Goal: Task Accomplishment & Management: Complete application form

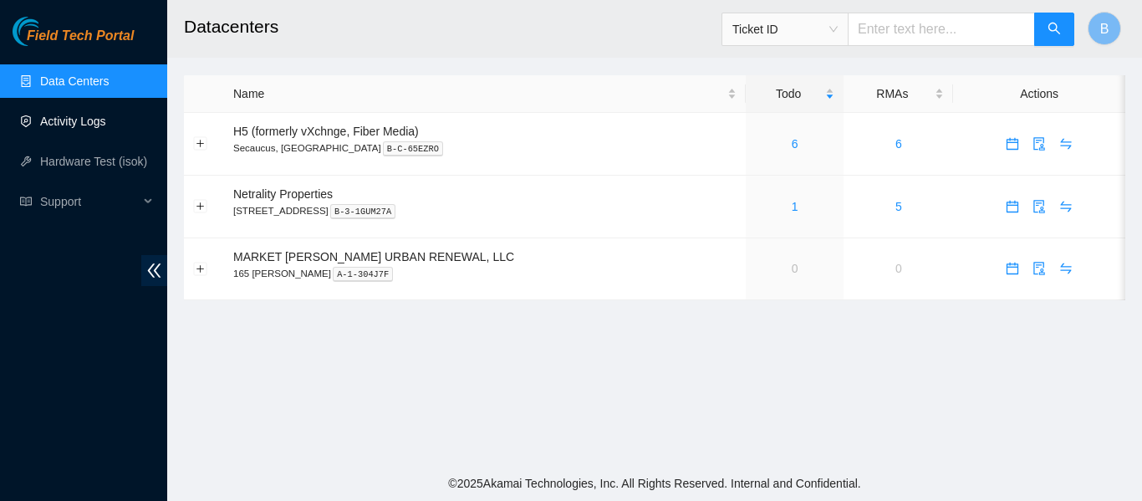
click at [97, 128] on link "Activity Logs" at bounding box center [73, 121] width 66 height 13
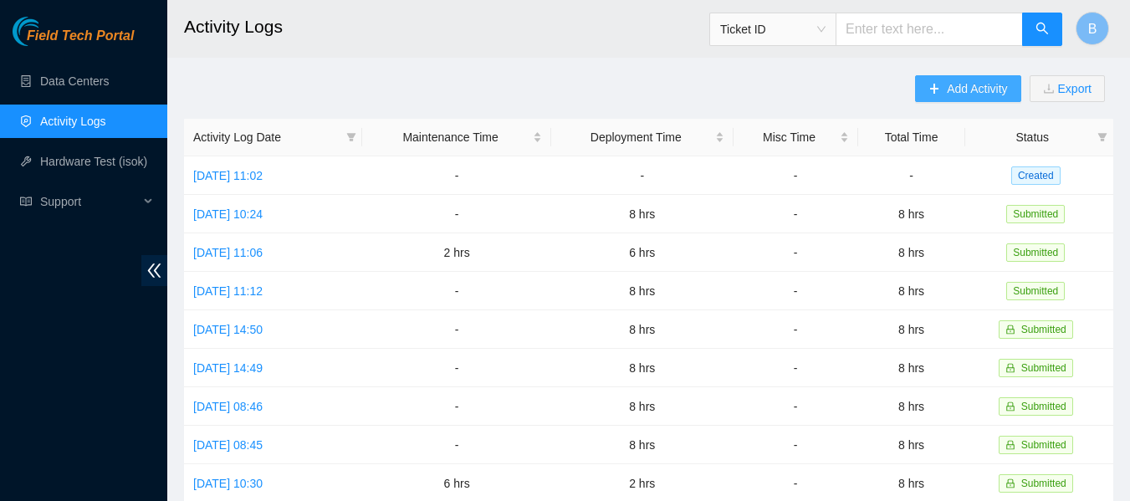
click at [964, 88] on span "Add Activity" at bounding box center [977, 88] width 60 height 18
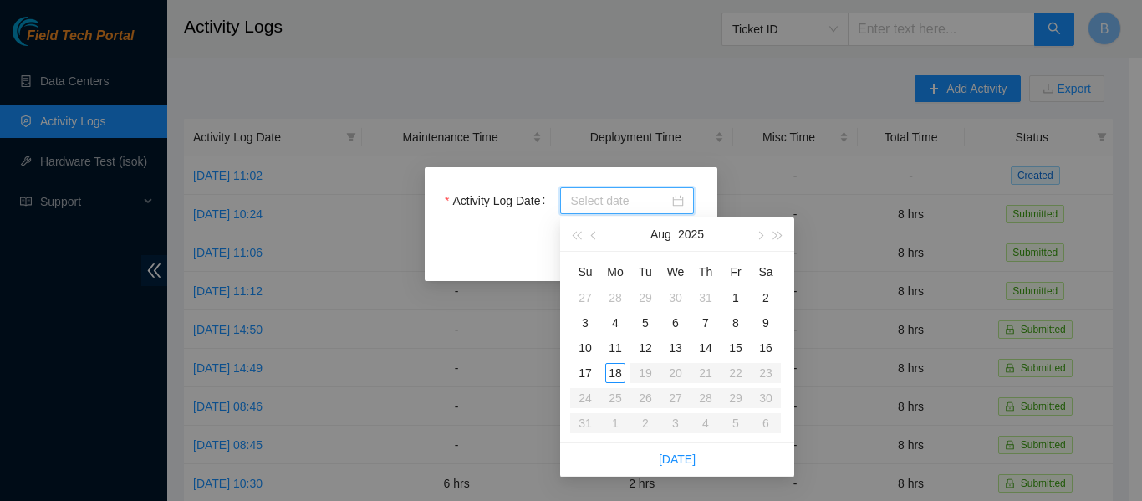
click at [613, 195] on input "Activity Log Date" at bounding box center [619, 201] width 99 height 18
type input "2025-08-14"
type input "2025-08-15"
click at [742, 345] on div "15" at bounding box center [736, 348] width 20 height 20
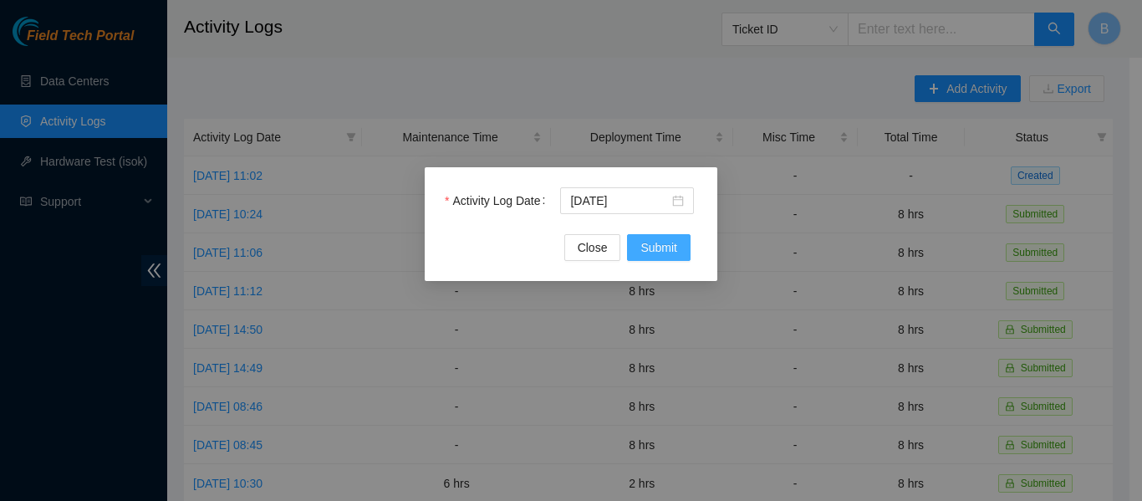
click at [644, 238] on span "Submit" at bounding box center [659, 247] width 37 height 18
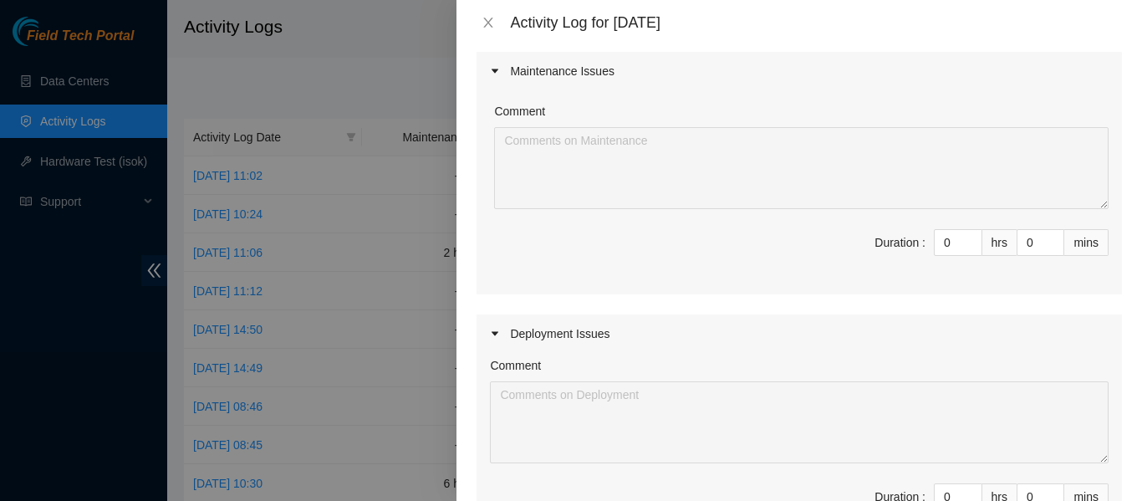
scroll to position [206, 0]
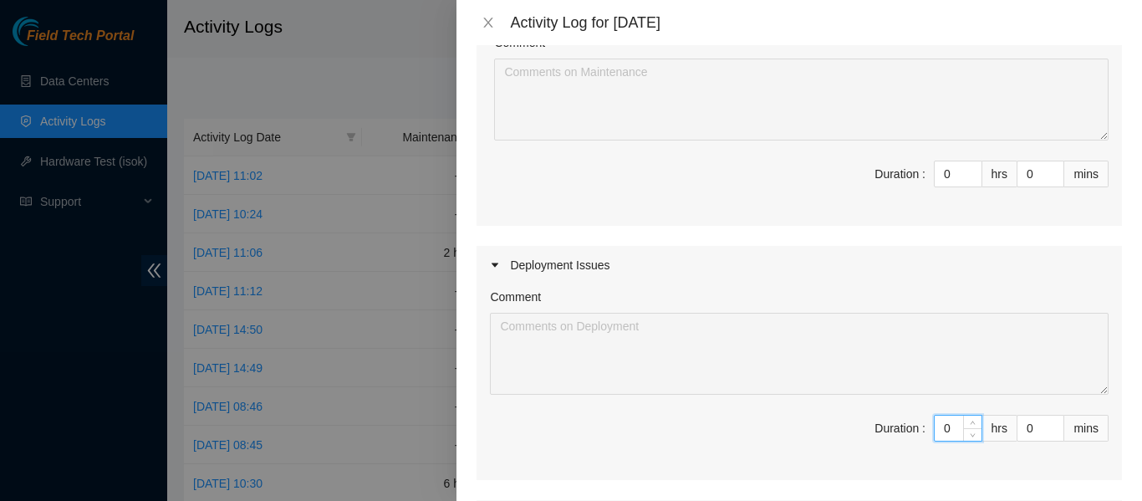
click at [948, 431] on input "0" at bounding box center [958, 428] width 47 height 25
type input "8"
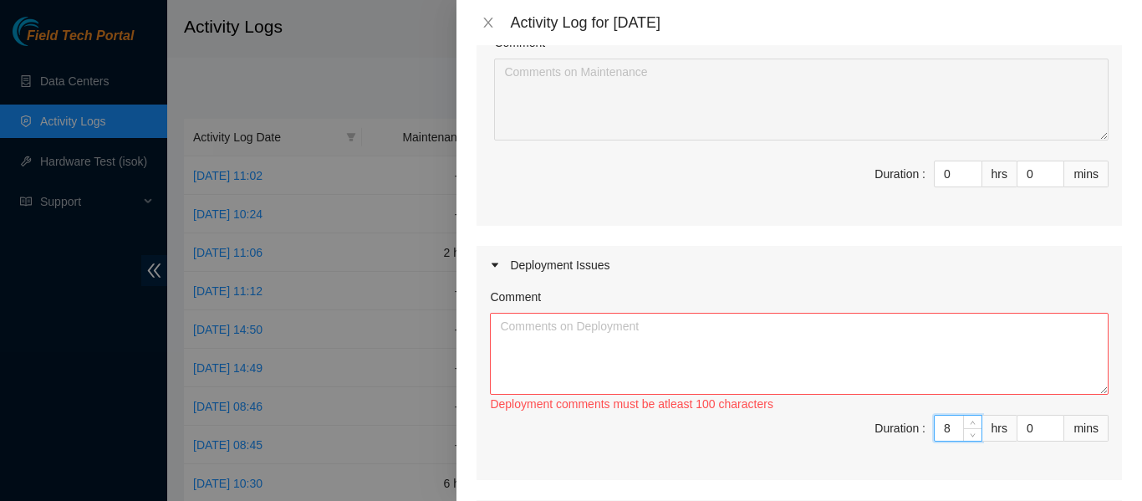
type input "8"
click at [897, 387] on textarea "Comment" at bounding box center [799, 354] width 619 height 82
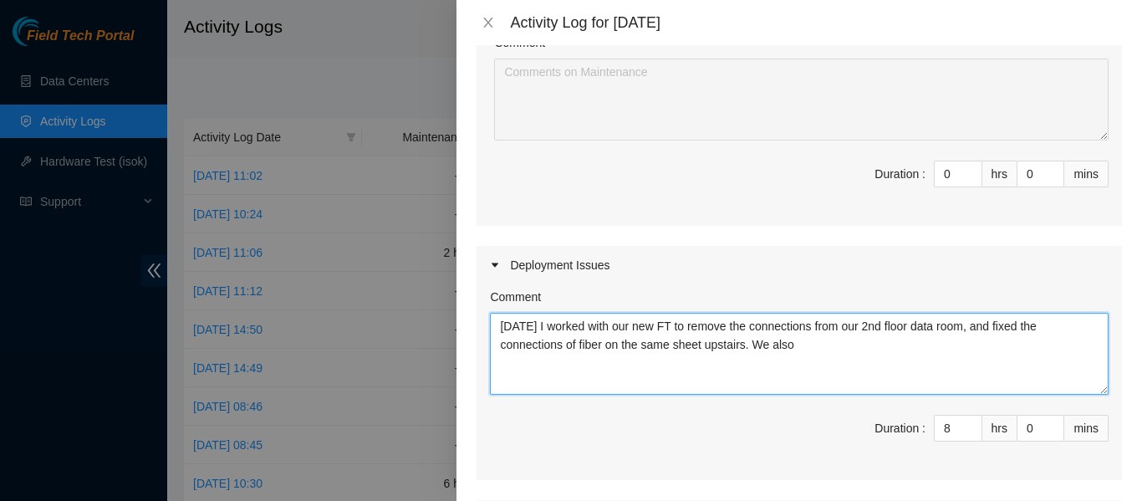
click at [820, 347] on textarea "Today I worked with our new FT to remove the connections from our 2nd floor dat…" at bounding box center [799, 354] width 619 height 82
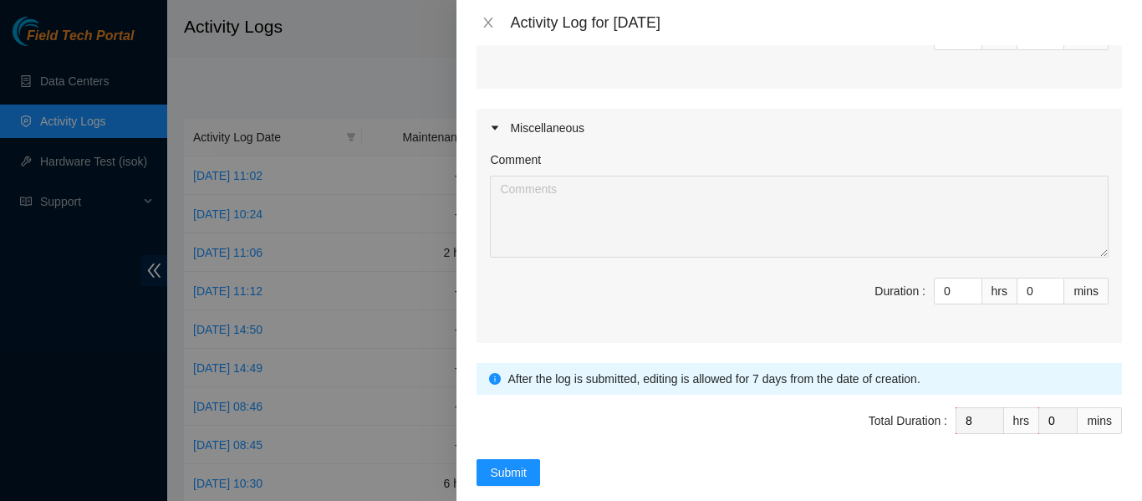
scroll to position [598, 0]
type textarea "Today I worked with our new FT to remove the connections from our 2nd floor dat…"
click at [498, 472] on span "Submit" at bounding box center [508, 471] width 37 height 18
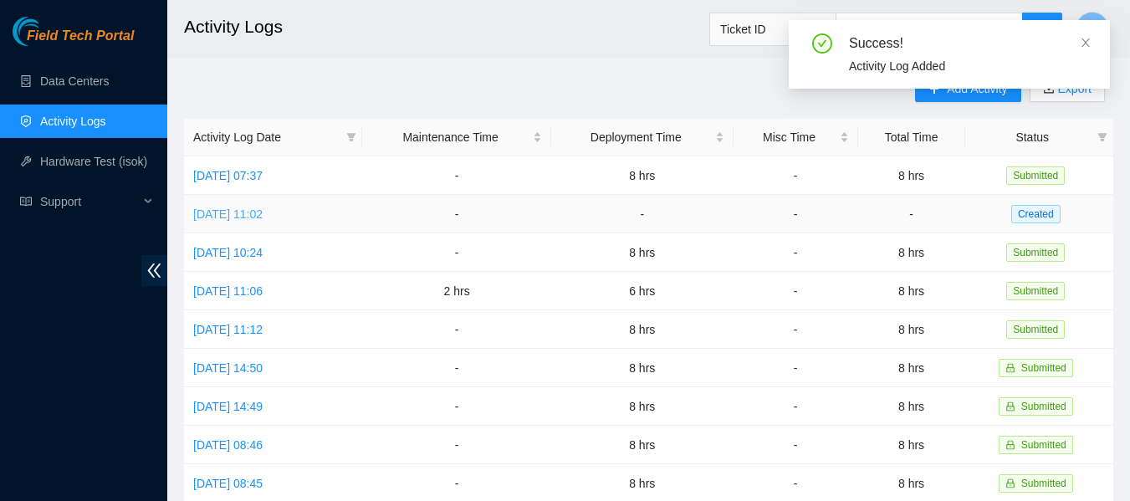
click at [254, 211] on link "Thu, 14 Aug 2025 11:02" at bounding box center [227, 213] width 69 height 13
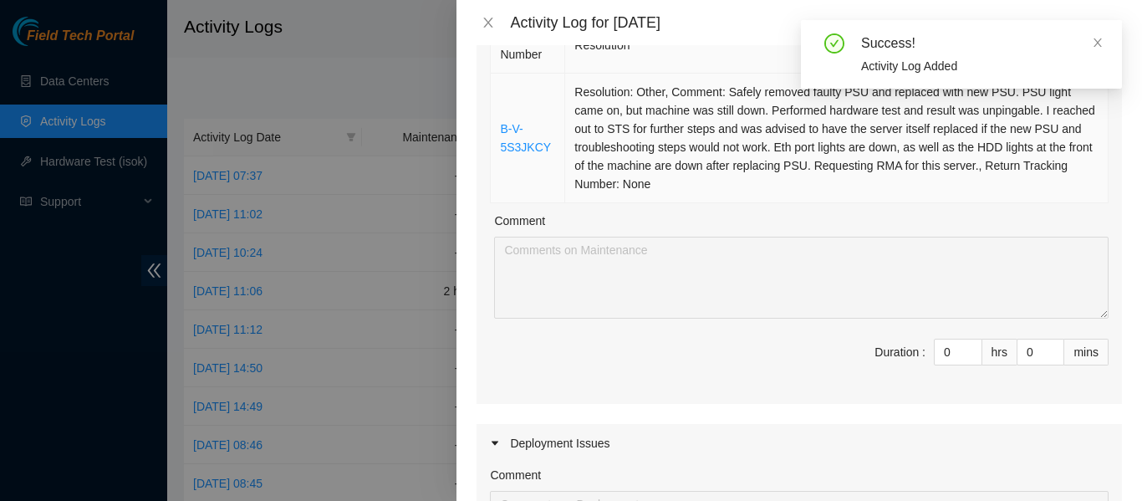
scroll to position [228, 0]
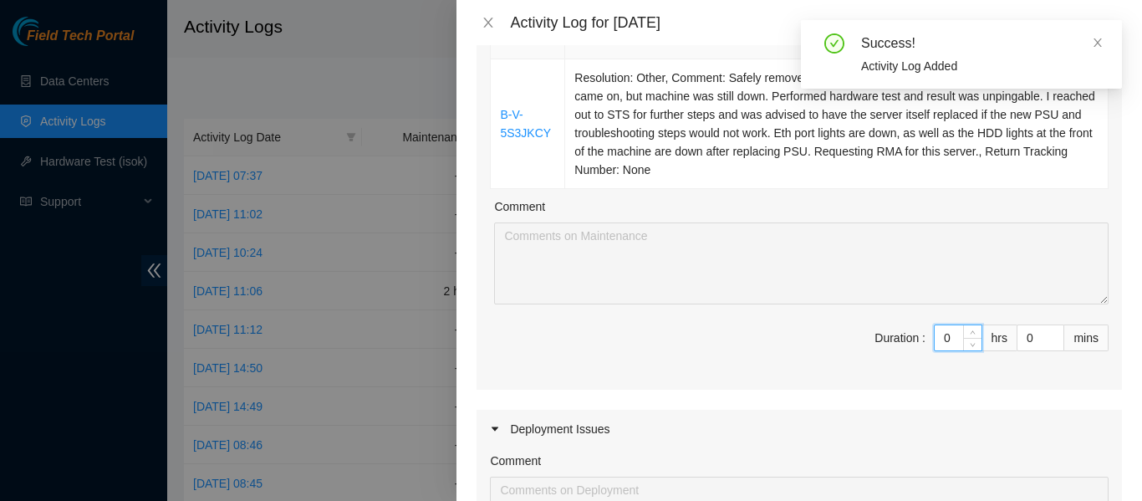
click at [939, 337] on input "0" at bounding box center [958, 337] width 47 height 25
type input "1"
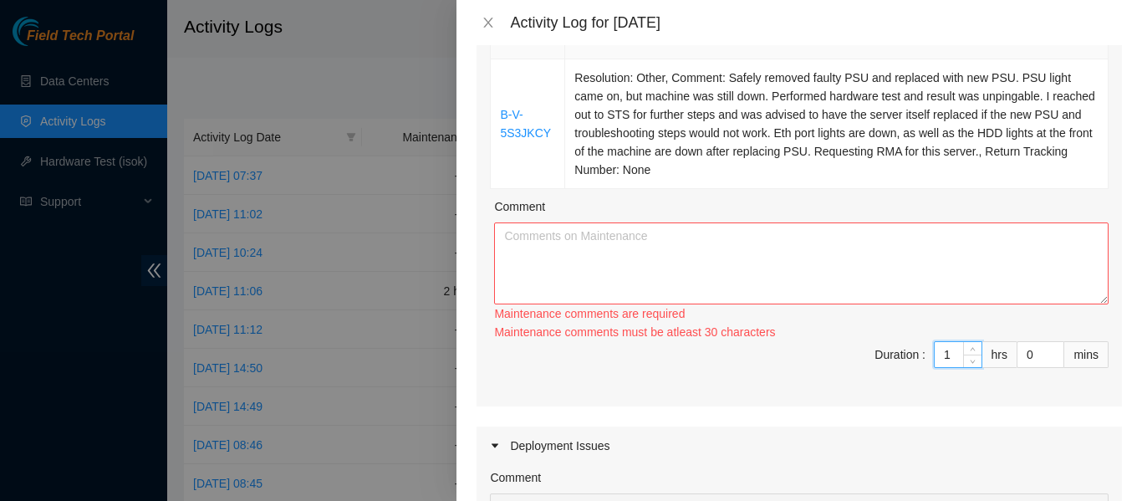
type input "1"
click at [801, 266] on textarea "Comment" at bounding box center [801, 263] width 615 height 82
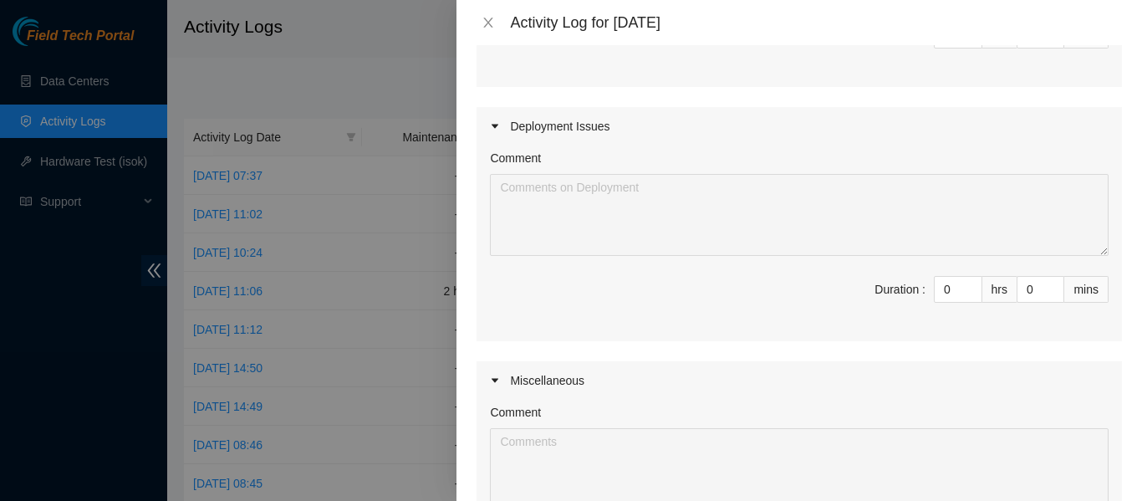
scroll to position [532, 0]
type textarea "Today I worked on a ticket that required me to replace a PSU in our 10th floor …"
click at [935, 289] on input "0" at bounding box center [958, 288] width 47 height 25
type input "7"
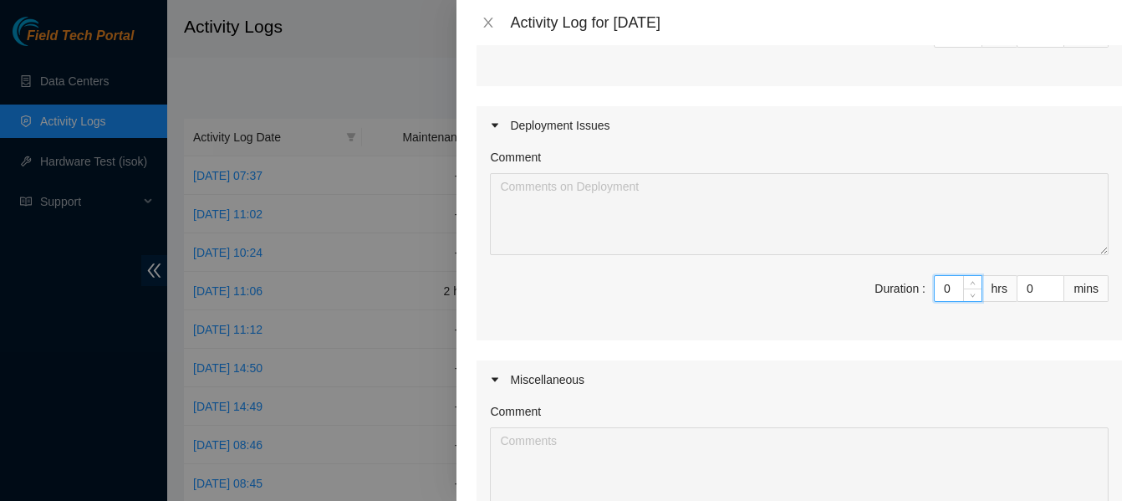
type input "8"
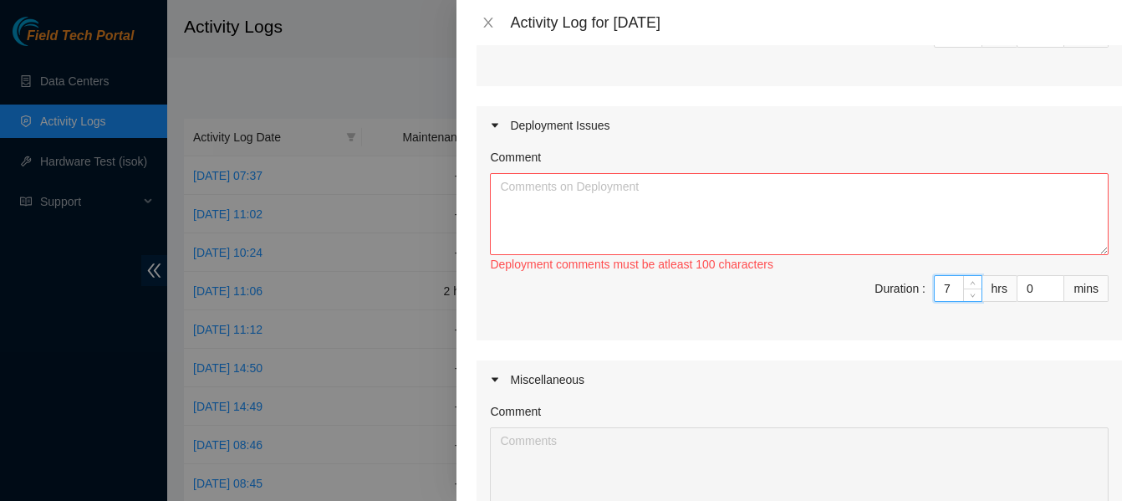
type input "7"
click at [710, 206] on textarea "Comment" at bounding box center [799, 214] width 619 height 82
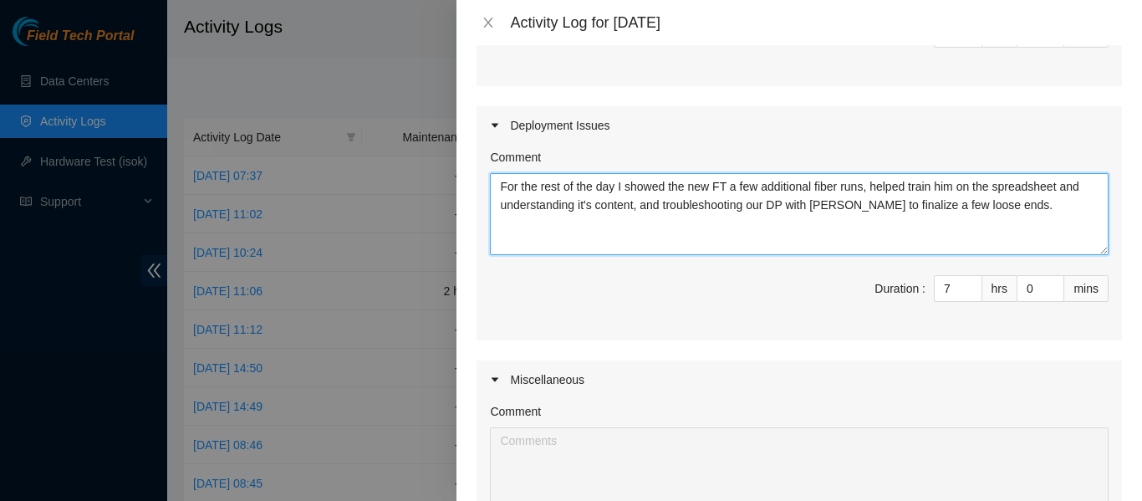
scroll to position [809, 0]
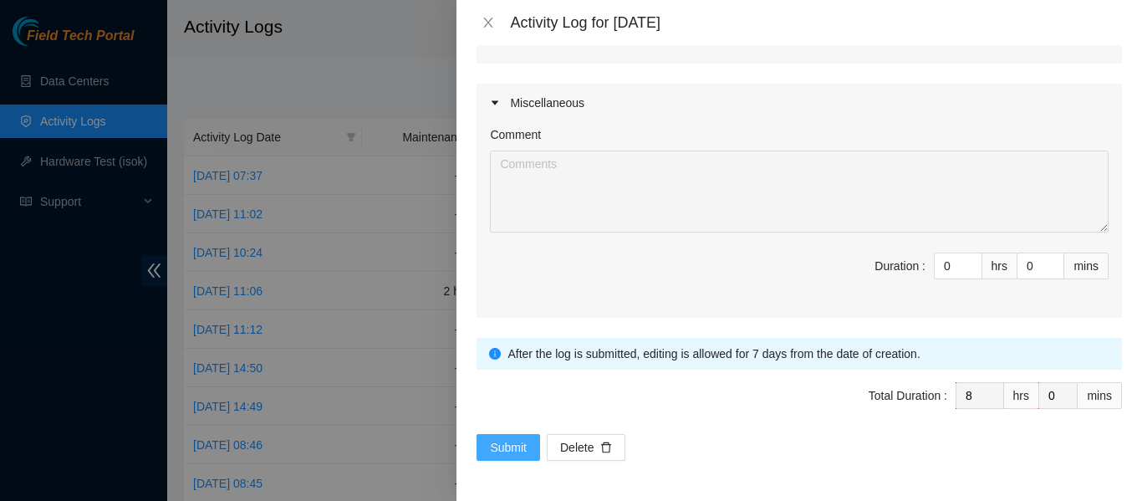
type textarea "For the rest of the day I showed the new FT a few additional fiber runs, helped…"
click at [505, 439] on span "Submit" at bounding box center [508, 447] width 37 height 18
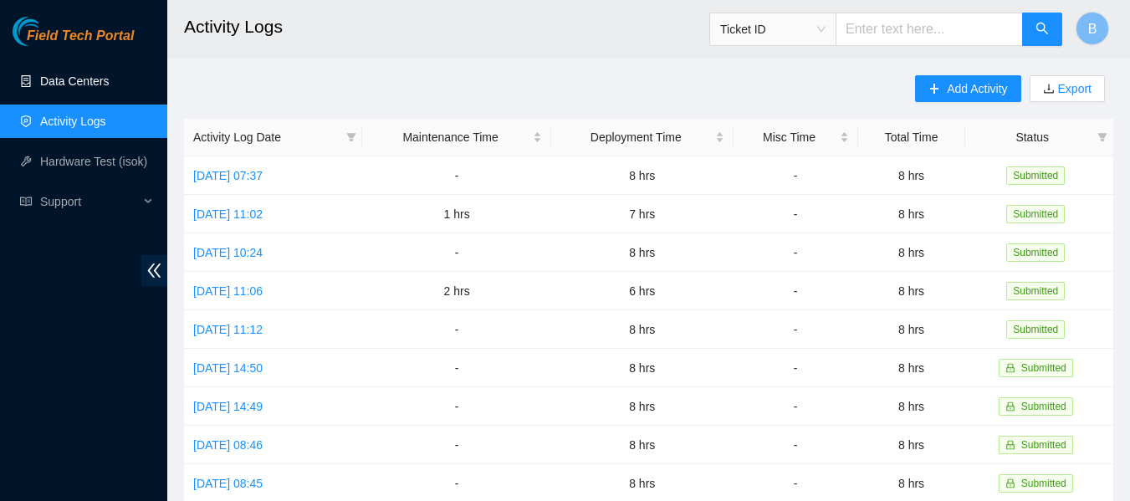
click at [80, 88] on link "Data Centers" at bounding box center [74, 80] width 69 height 13
